Goal: Information Seeking & Learning: Learn about a topic

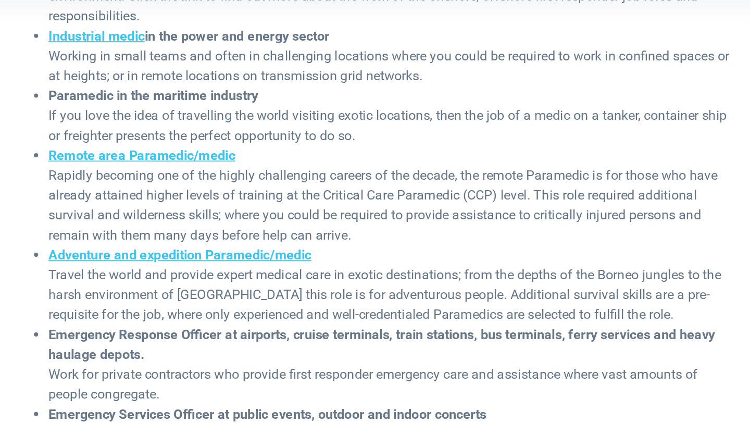
scroll to position [377, 0]
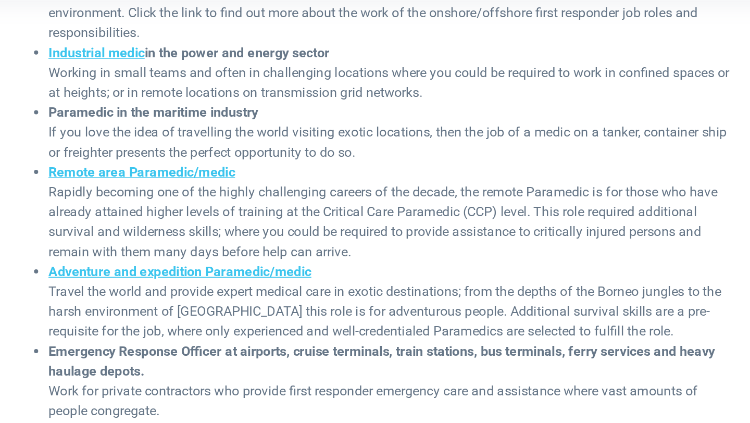
click at [348, 45] on li "Industrial medic in the power and energy sector Working in small teams and ofte…" at bounding box center [383, 46] width 428 height 38
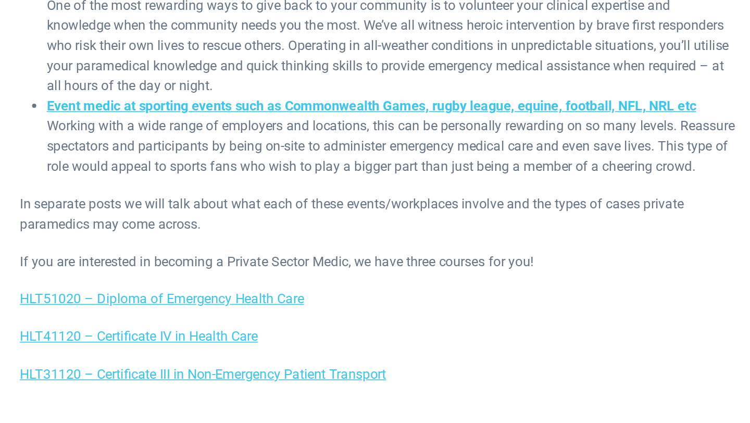
scroll to position [557, 0]
